Goal: Task Accomplishment & Management: Use online tool/utility

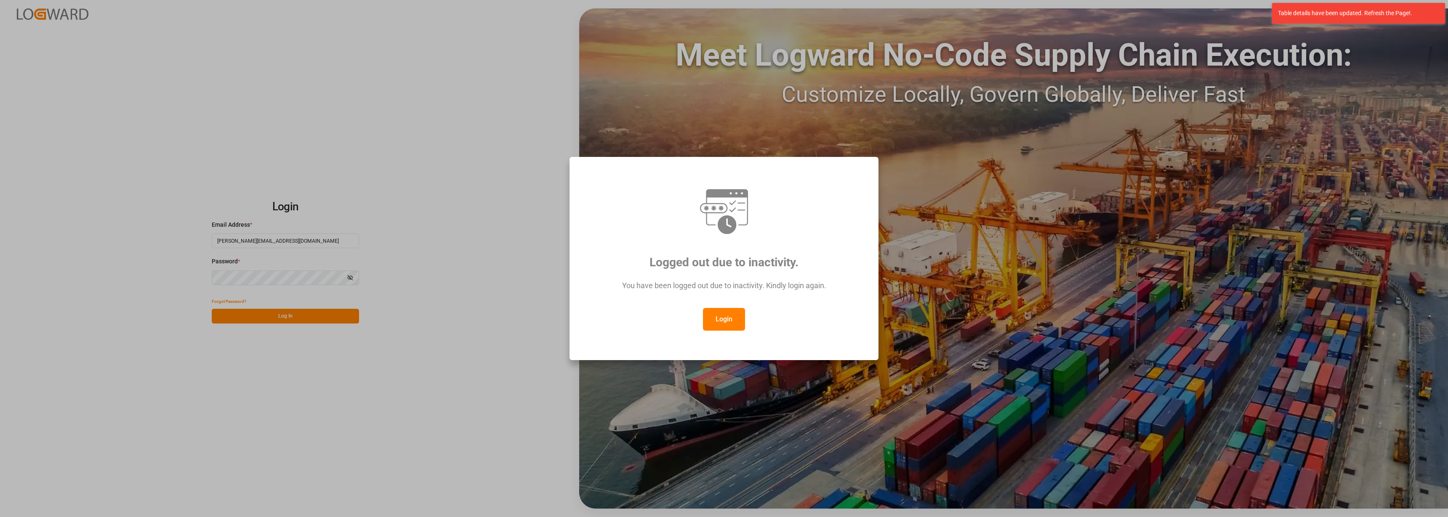
click at [715, 317] on button "Login" at bounding box center [724, 319] width 42 height 23
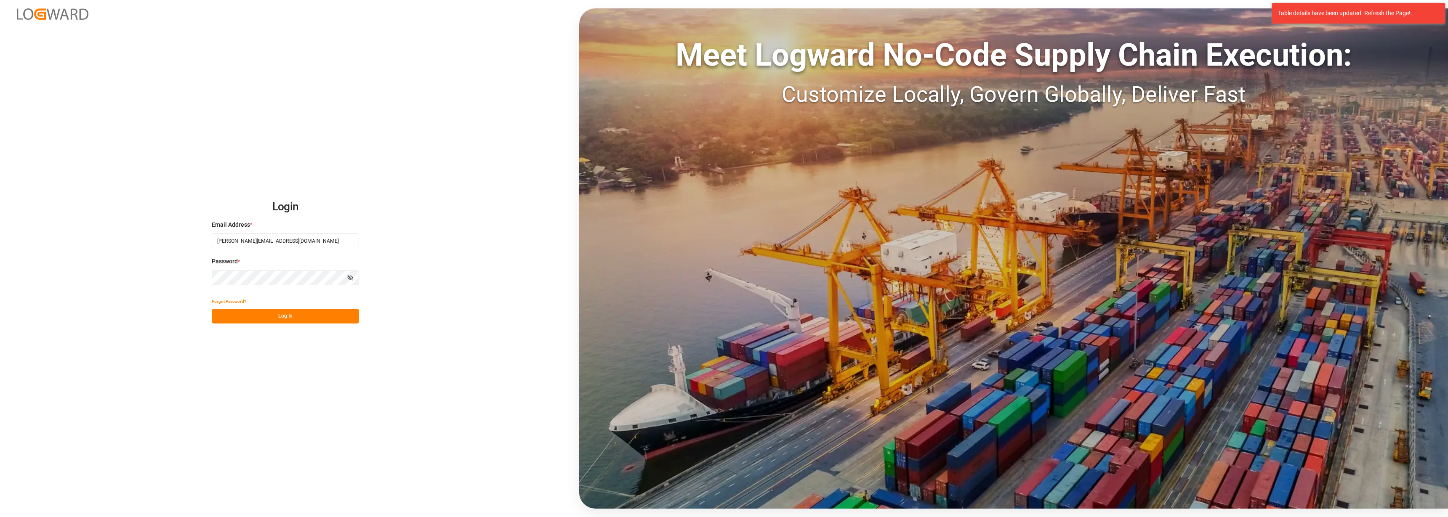
click at [279, 312] on button "Log In" at bounding box center [285, 316] width 147 height 15
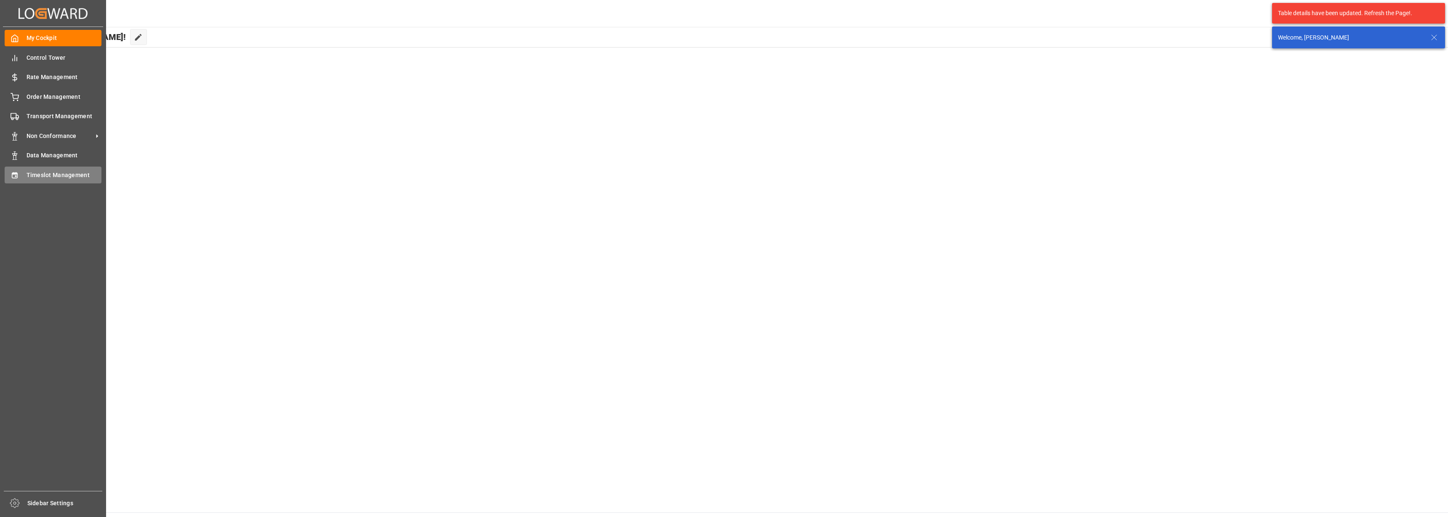
click at [66, 179] on div "Timeslot Management Timeslot Management" at bounding box center [53, 175] width 97 height 16
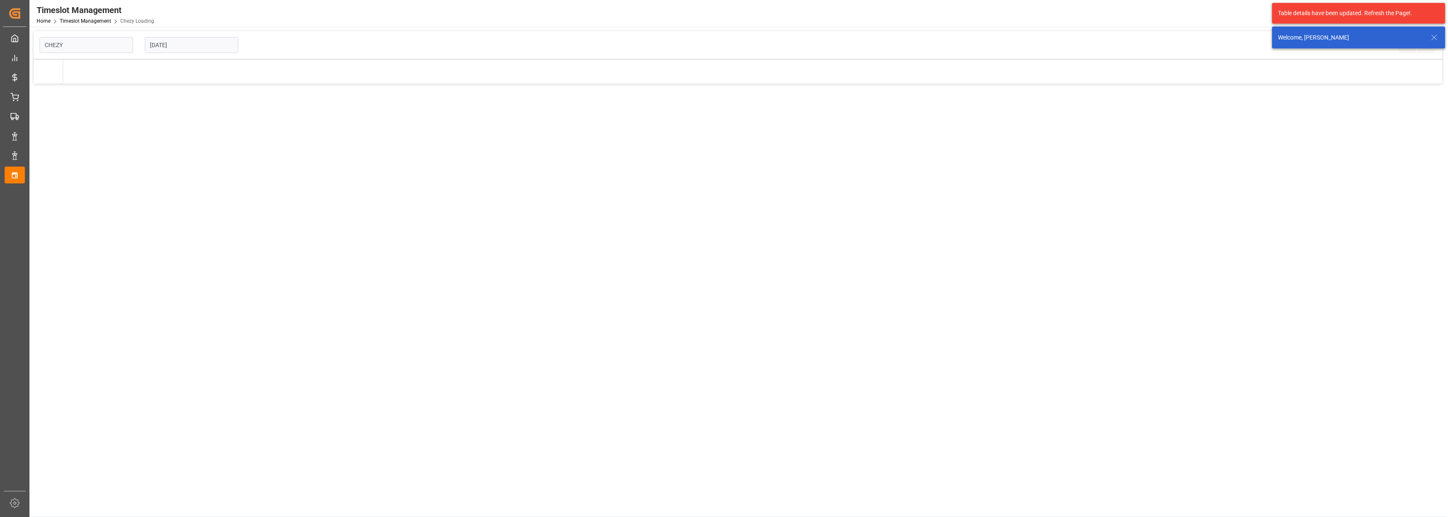
type input "Chezy Loading"
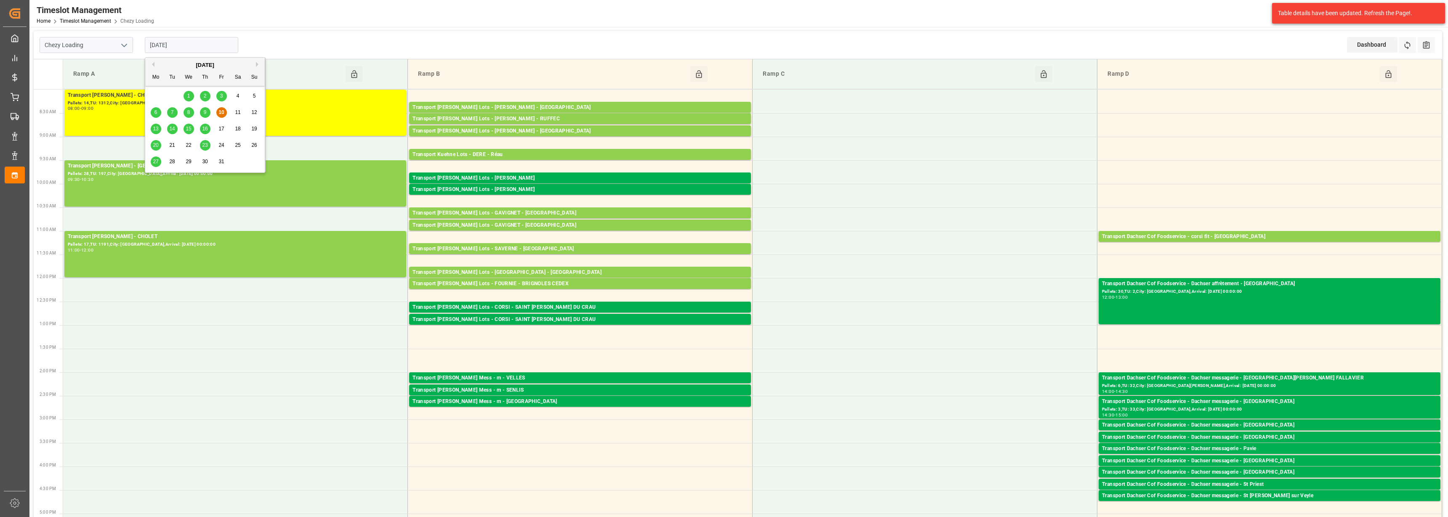
click at [191, 48] on input "[DATE]" at bounding box center [191, 45] width 93 height 16
click at [155, 130] on span "13" at bounding box center [155, 129] width 5 height 6
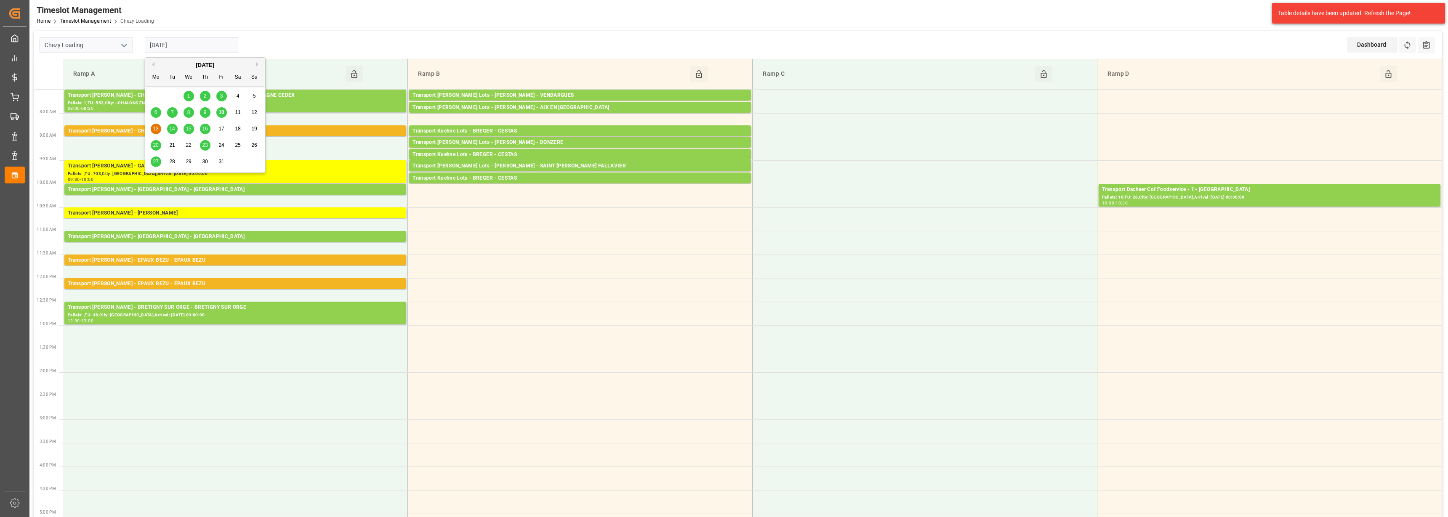
click at [173, 45] on input "[DATE]" at bounding box center [191, 45] width 93 height 16
click at [173, 133] on div "14" at bounding box center [172, 129] width 11 height 10
type input "[DATE]"
